Goal: Information Seeking & Learning: Compare options

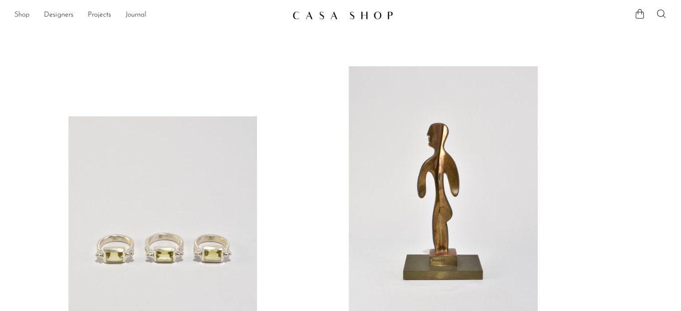
click at [25, 14] on link "Shop" at bounding box center [21, 15] width 15 height 12
click at [660, 10] on icon at bounding box center [661, 13] width 9 height 9
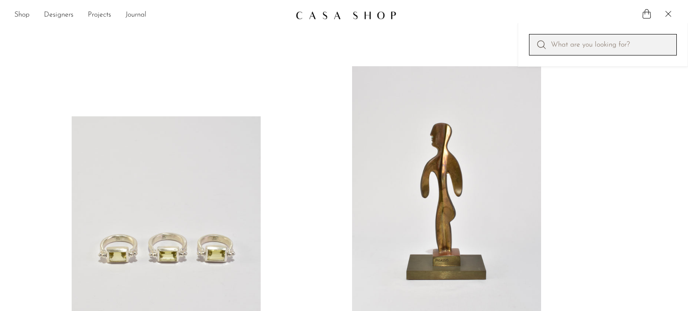
click at [624, 46] on input "Perform a search" at bounding box center [603, 44] width 148 height 21
type input "ㅇ"
type input "[PERSON_NAME] [PERSON_NAME]"
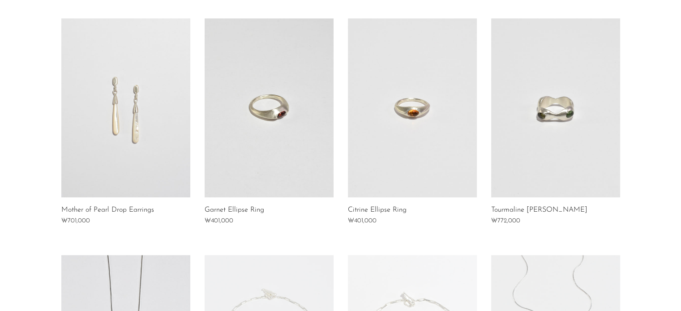
scroll to position [421, 0]
click at [569, 50] on link at bounding box center [555, 108] width 129 height 179
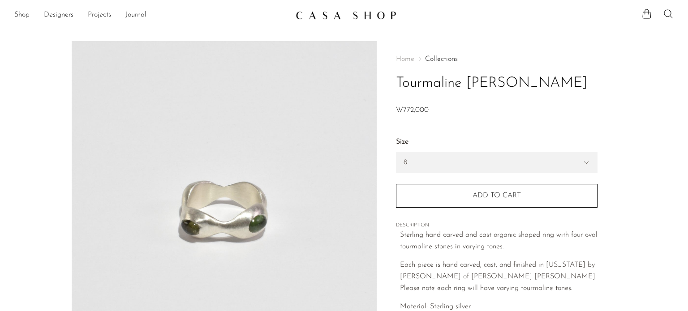
drag, startPoint x: 476, startPoint y: 158, endPoint x: 430, endPoint y: 133, distance: 52.9
click at [430, 133] on div "7 - ₩772,000 8 - ₩772,000 Size 7 8 Size 7 8 1" at bounding box center [496, 166] width 201 height 81
click at [584, 160] on select "7 8" at bounding box center [496, 162] width 201 height 21
click at [632, 182] on section "Tourmaline Owen Ring ₩0 ₩772,000" at bounding box center [344, 252] width 688 height 422
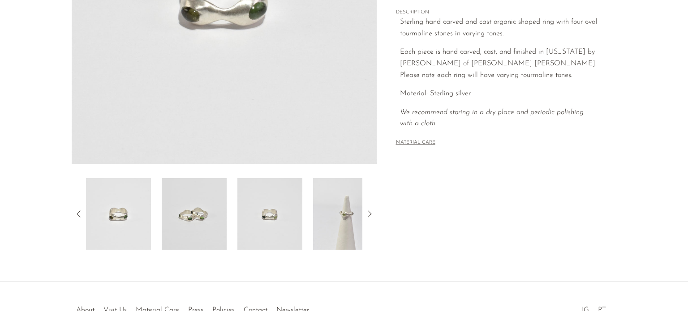
scroll to position [214, 0]
click at [205, 212] on img at bounding box center [194, 213] width 65 height 72
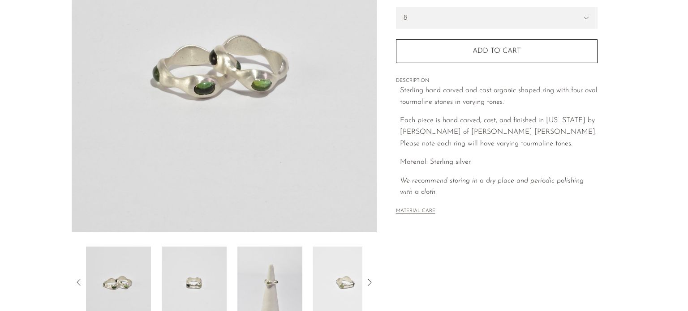
scroll to position [144, 0]
click at [204, 272] on img at bounding box center [194, 283] width 65 height 72
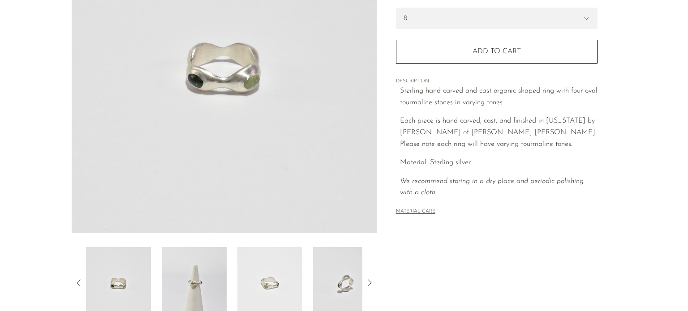
click at [218, 284] on img at bounding box center [194, 283] width 65 height 72
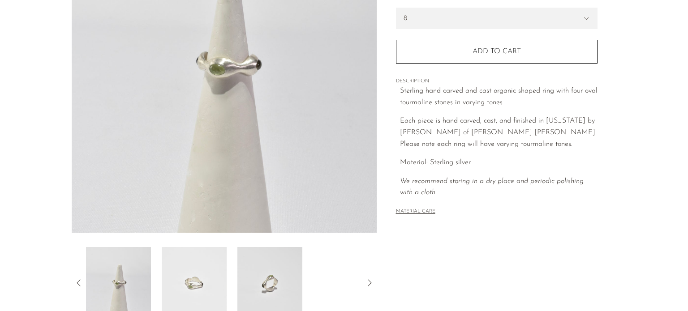
click at [192, 290] on img at bounding box center [194, 283] width 65 height 72
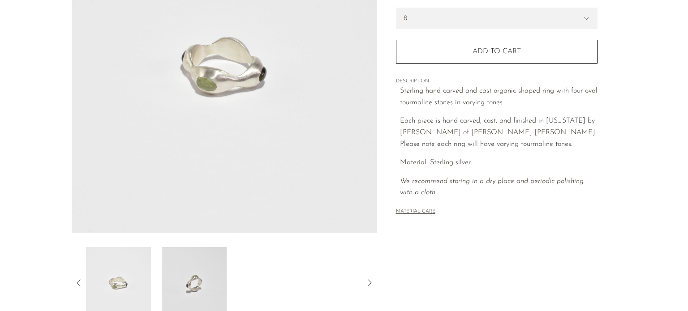
click at [192, 290] on img at bounding box center [194, 283] width 65 height 72
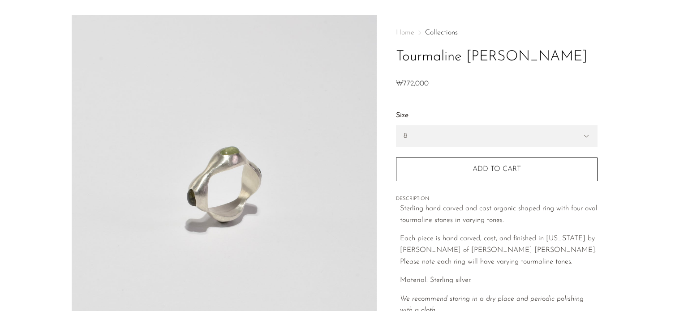
scroll to position [23, 0]
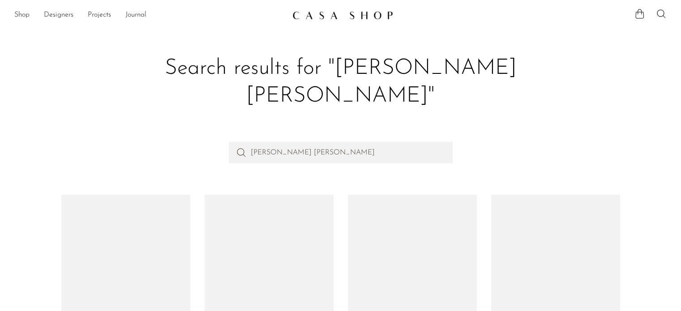
scroll to position [421, 0]
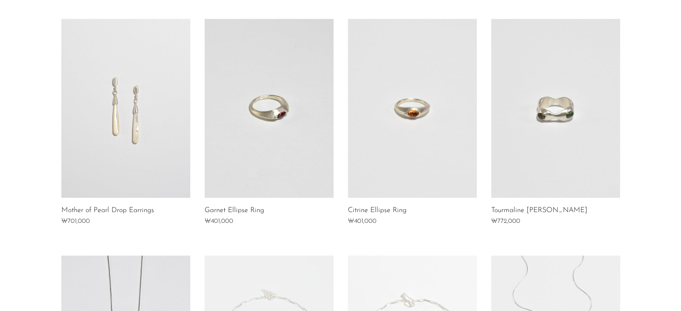
click at [441, 128] on link at bounding box center [412, 108] width 129 height 179
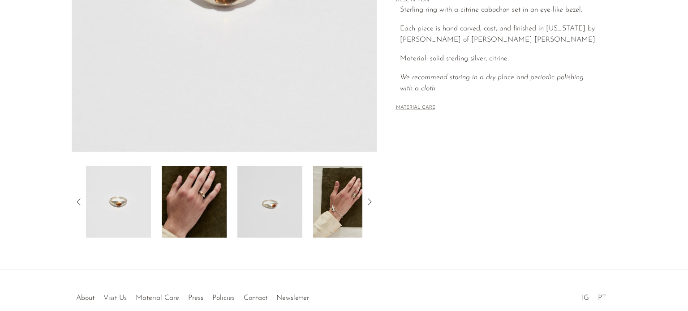
scroll to position [240, 0]
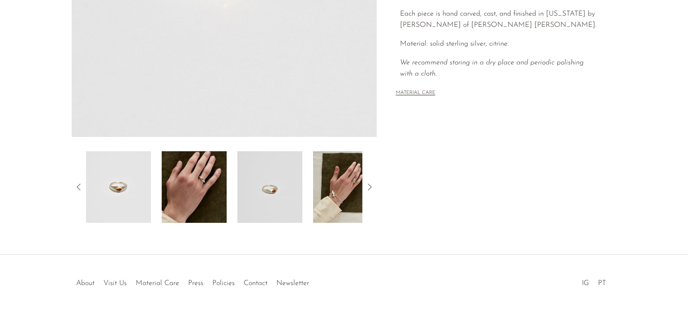
click at [209, 157] on img at bounding box center [194, 187] width 65 height 72
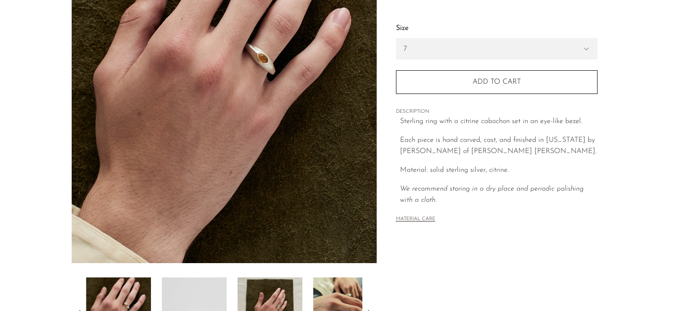
scroll to position [102, 0]
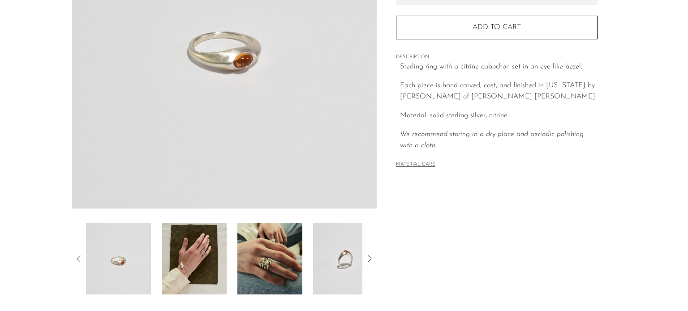
scroll to position [170, 0]
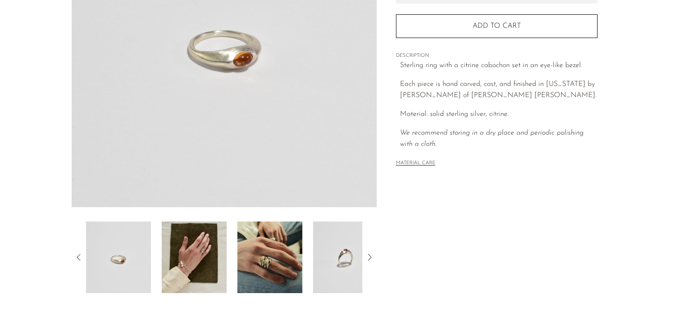
click at [334, 256] on img at bounding box center [345, 258] width 65 height 72
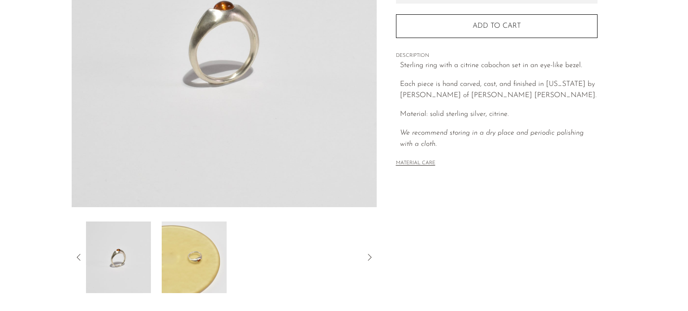
click at [188, 263] on img at bounding box center [194, 258] width 65 height 72
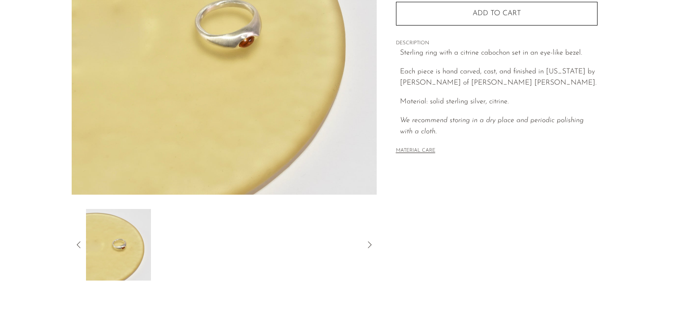
scroll to position [179, 0]
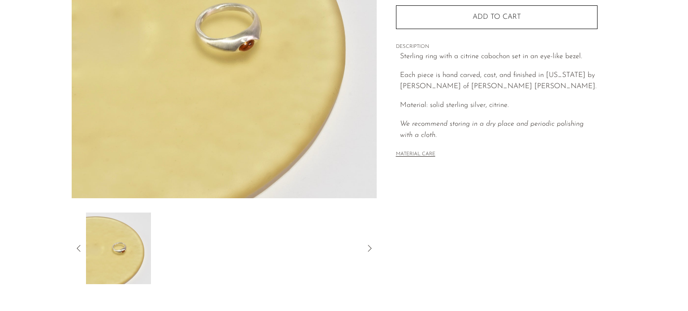
click at [369, 251] on icon at bounding box center [369, 248] width 11 height 11
click at [75, 252] on icon at bounding box center [78, 248] width 11 height 11
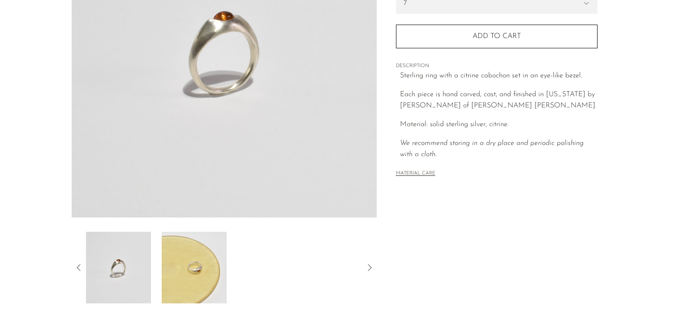
scroll to position [162, 0]
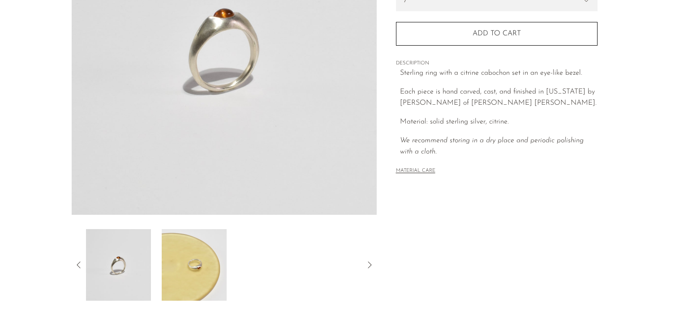
click at [76, 260] on icon at bounding box center [78, 265] width 11 height 11
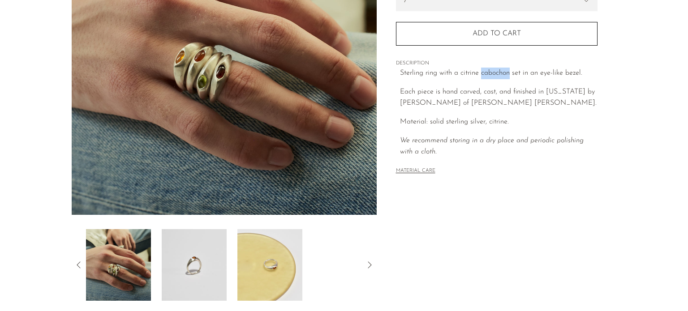
drag, startPoint x: 481, startPoint y: 71, endPoint x: 509, endPoint y: 76, distance: 28.1
click at [509, 76] on p "Sterling ring with a citrine cabochon set in an eye-like bezel." at bounding box center [498, 74] width 197 height 12
copy p "cabochon"
click at [480, 159] on div "MATERIAL CARE" at bounding box center [496, 167] width 201 height 18
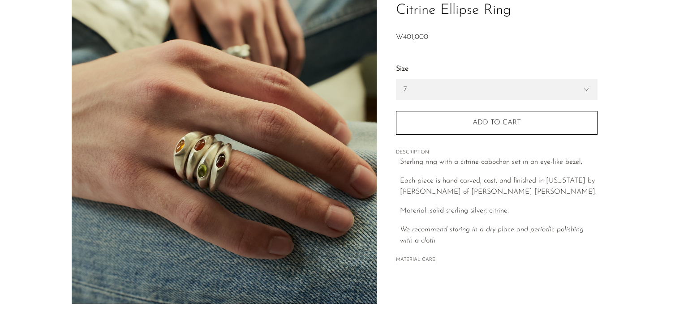
scroll to position [73, 0]
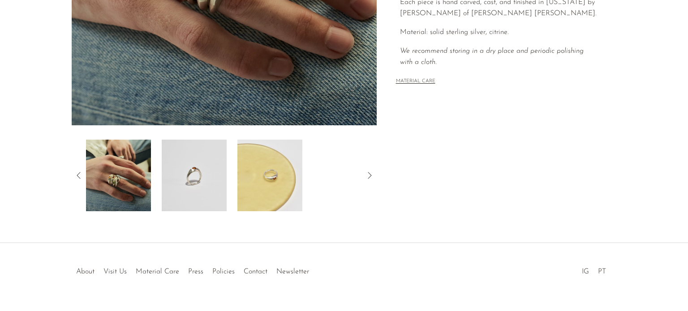
click at [207, 180] on img at bounding box center [194, 176] width 65 height 72
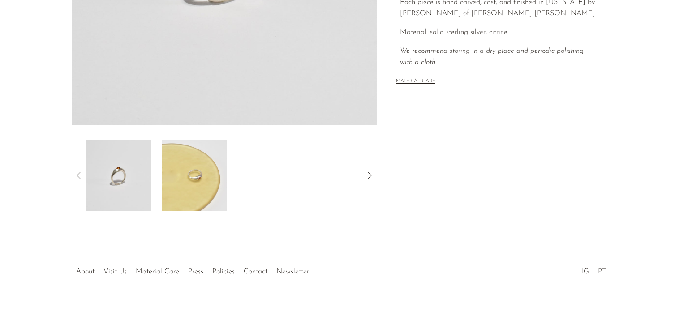
click at [193, 192] on img at bounding box center [194, 176] width 65 height 72
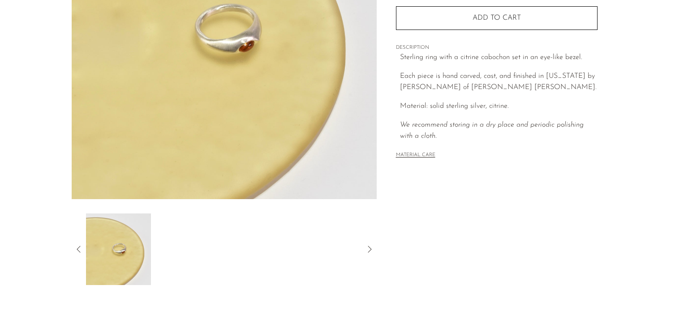
scroll to position [272, 0]
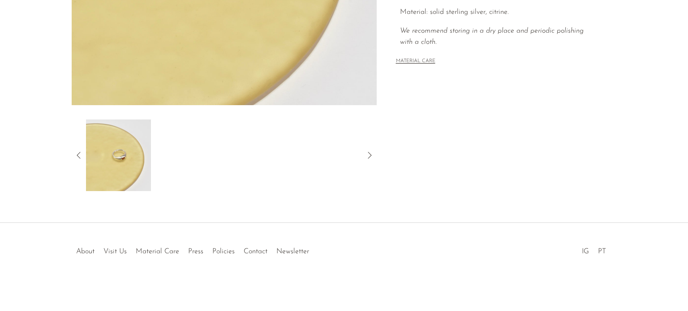
click at [365, 154] on icon at bounding box center [369, 155] width 11 height 11
click at [368, 157] on icon at bounding box center [370, 155] width 4 height 7
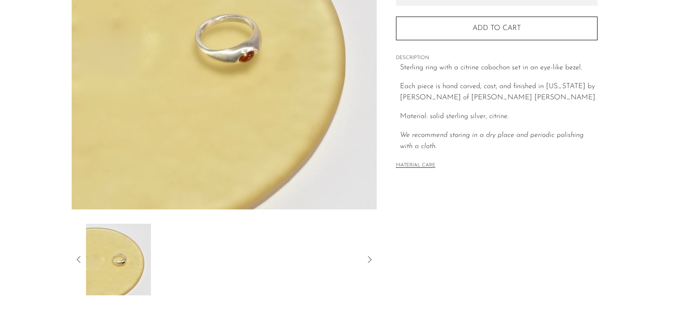
scroll to position [227, 0]
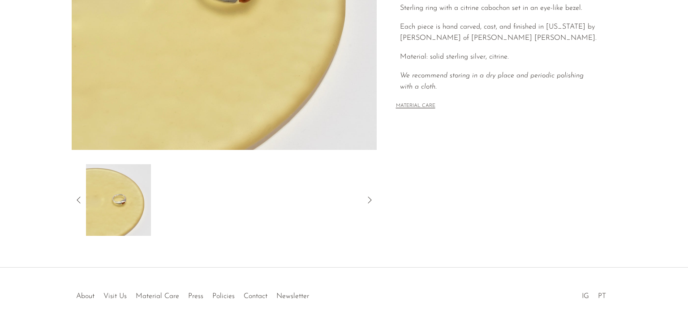
click at [75, 195] on icon at bounding box center [78, 200] width 11 height 11
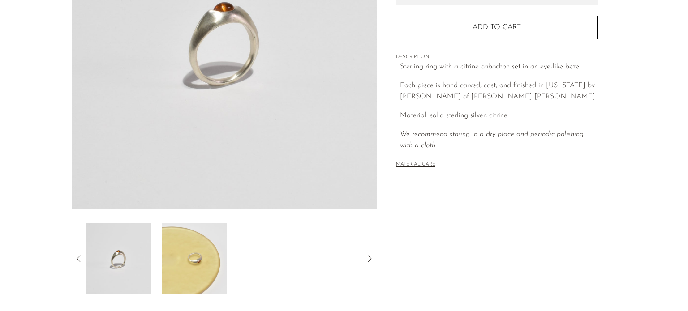
scroll to position [182, 0]
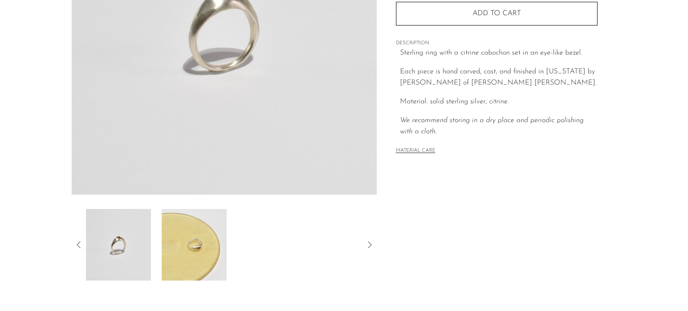
click at [126, 249] on img at bounding box center [118, 245] width 65 height 72
click at [79, 245] on icon at bounding box center [78, 244] width 11 height 11
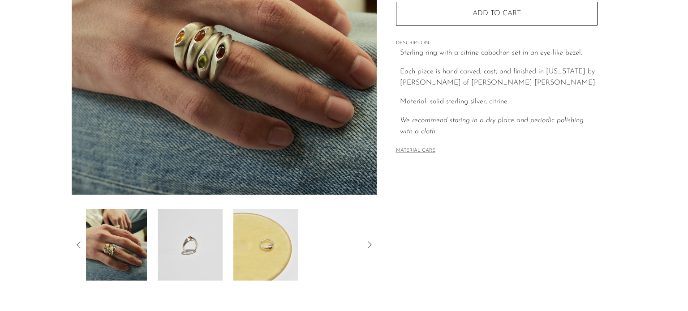
click at [142, 245] on img at bounding box center [114, 245] width 65 height 72
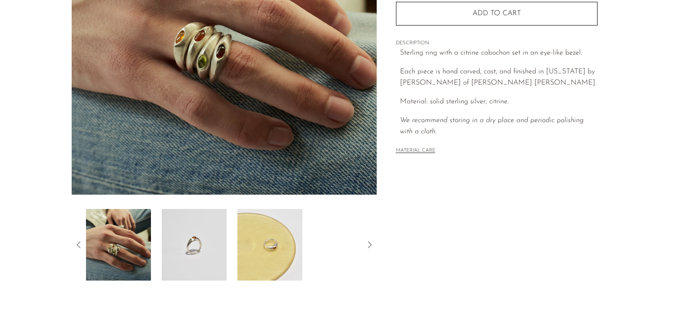
click at [77, 245] on icon at bounding box center [79, 244] width 4 height 7
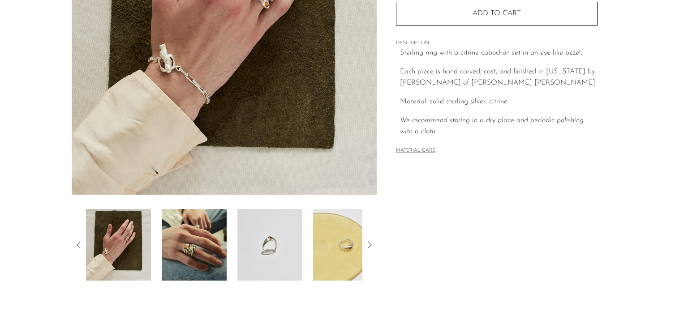
click at [115, 235] on img at bounding box center [118, 245] width 65 height 72
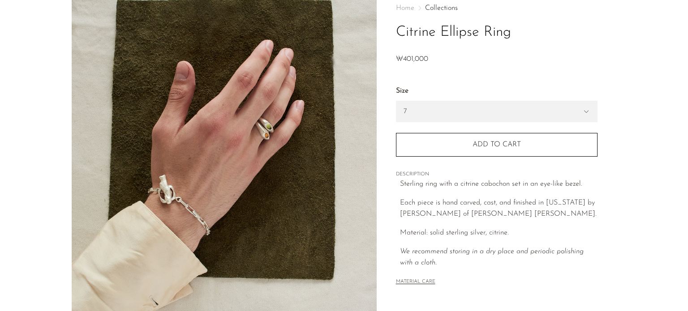
scroll to position [48, 0]
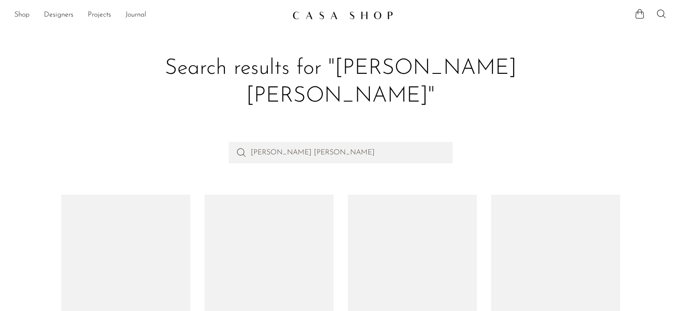
scroll to position [421, 0]
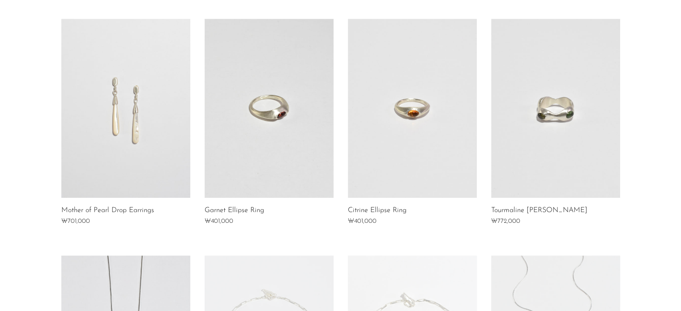
click at [281, 99] on link at bounding box center [269, 108] width 129 height 179
click at [533, 55] on link at bounding box center [555, 108] width 129 height 179
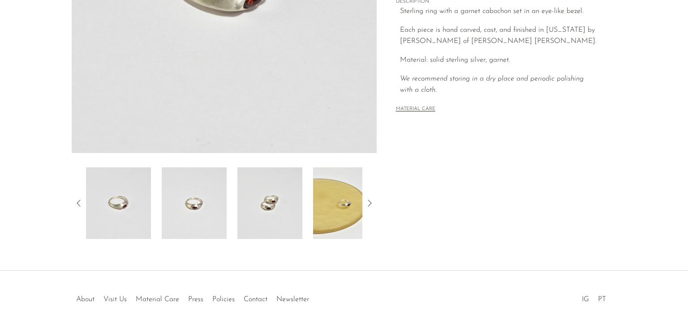
click at [226, 196] on img at bounding box center [194, 203] width 65 height 72
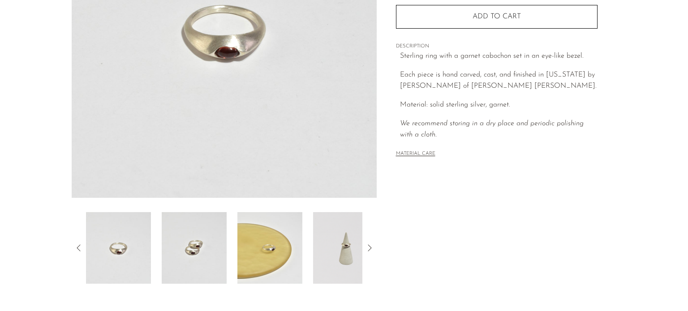
click at [192, 269] on img at bounding box center [194, 248] width 65 height 72
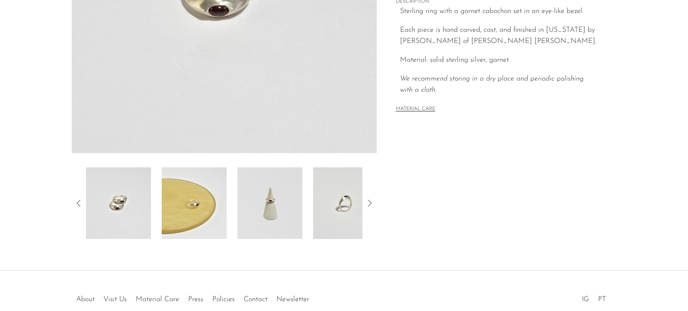
click at [190, 222] on img at bounding box center [194, 203] width 65 height 72
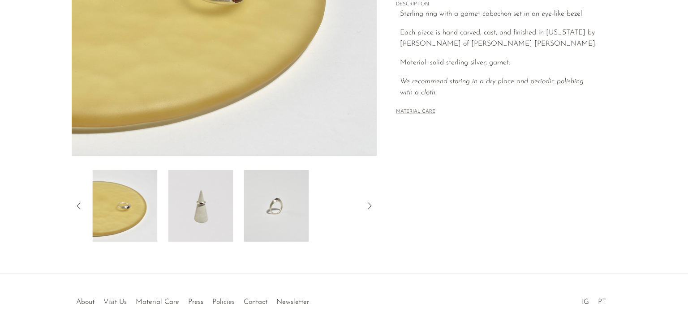
scroll to position [134, 0]
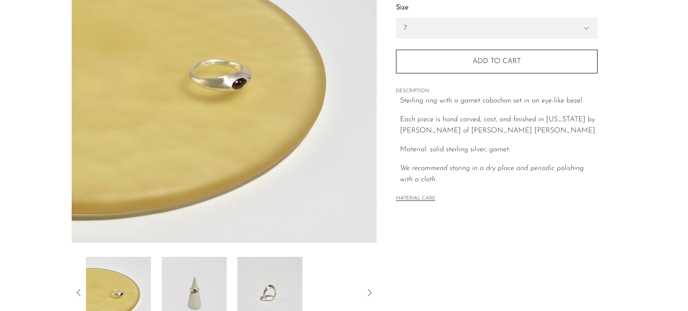
click at [210, 291] on img at bounding box center [194, 293] width 65 height 72
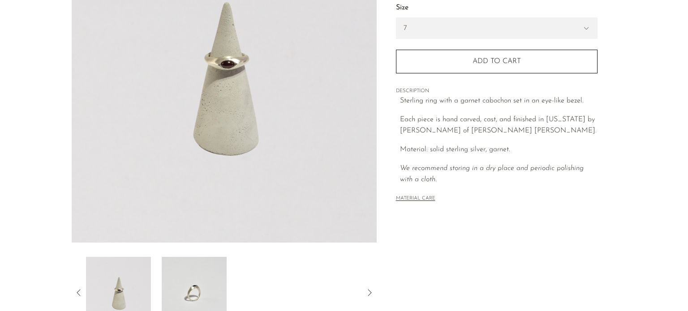
click at [176, 281] on img at bounding box center [194, 293] width 65 height 72
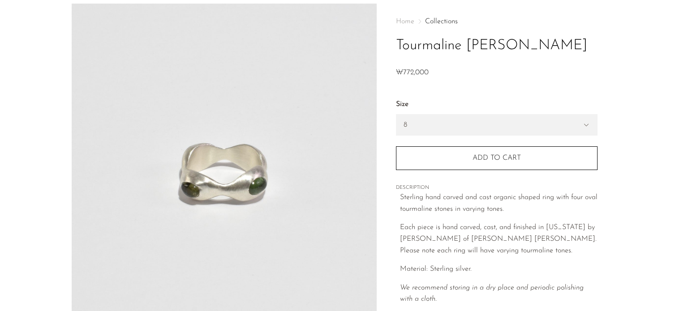
scroll to position [134, 0]
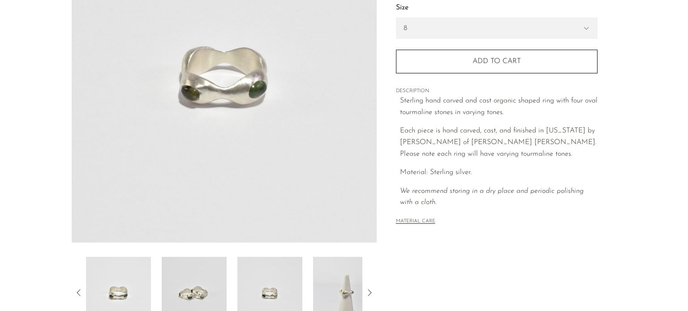
click at [203, 300] on img at bounding box center [194, 293] width 65 height 72
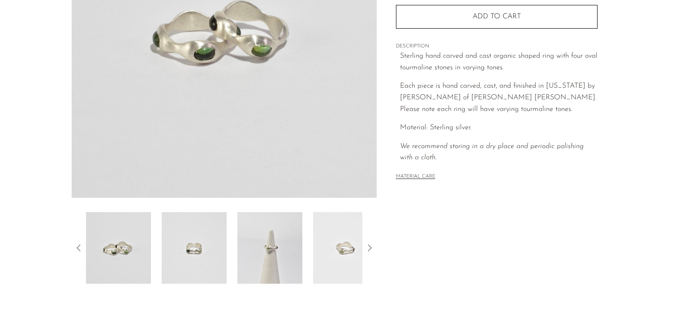
scroll to position [224, 0]
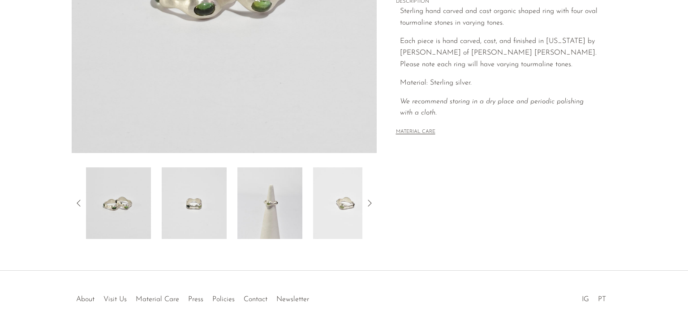
click at [190, 213] on img at bounding box center [194, 203] width 65 height 72
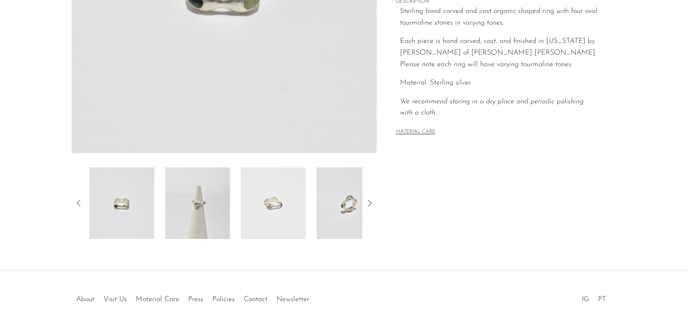
scroll to position [179, 0]
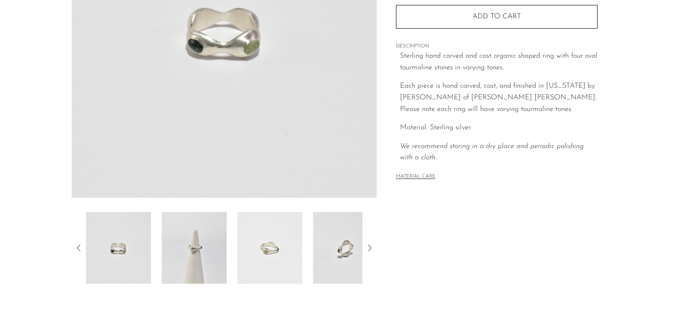
click at [201, 272] on img at bounding box center [194, 248] width 65 height 72
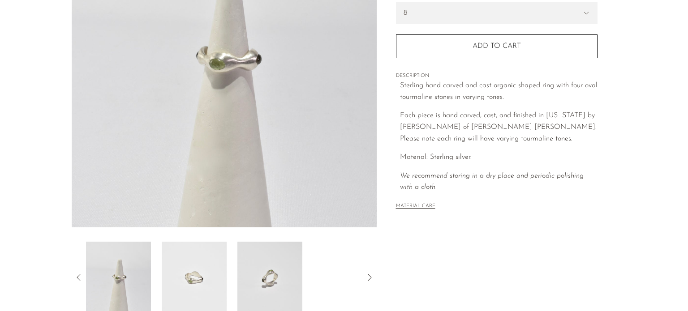
scroll to position [134, 0]
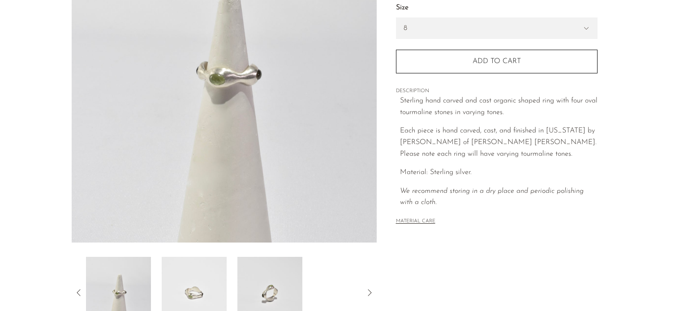
click at [368, 290] on icon at bounding box center [369, 292] width 11 height 11
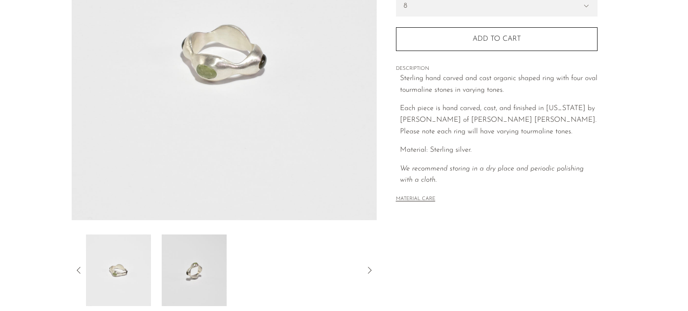
scroll to position [269, 0]
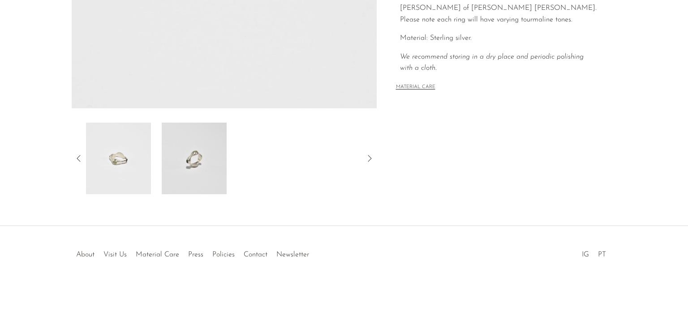
click at [367, 157] on icon at bounding box center [369, 158] width 11 height 11
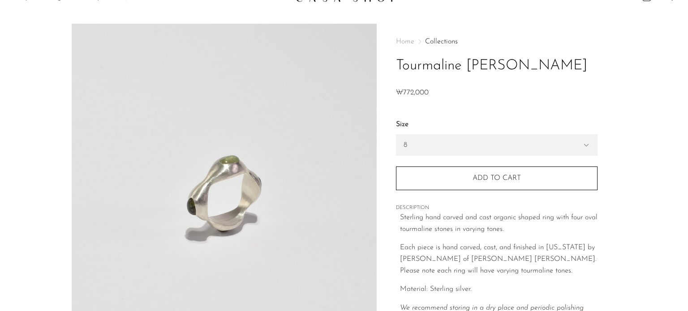
scroll to position [0, 0]
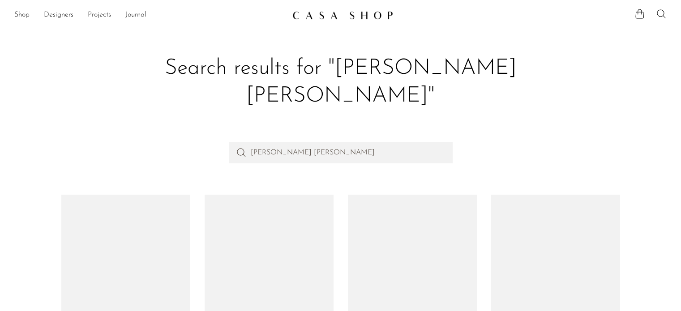
scroll to position [421, 0]
